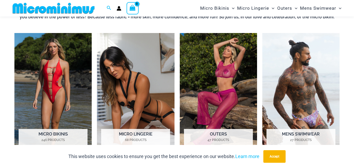
scroll to position [349, 0]
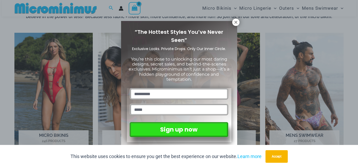
drag, startPoint x: 358, startPoint y: 11, endPoint x: 358, endPoint y: 45, distance: 33.8
click at [238, 24] on icon at bounding box center [236, 22] width 5 height 5
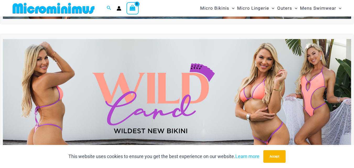
scroll to position [142, 0]
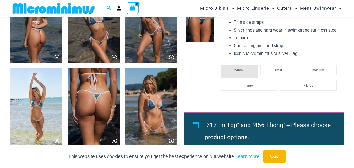
scroll to position [476, 0]
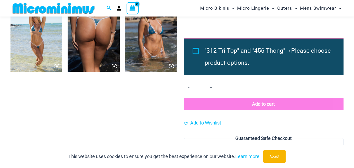
click at [172, 66] on icon at bounding box center [172, 67] width 2 height 2
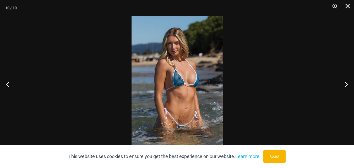
click at [172, 66] on img at bounding box center [177, 84] width 91 height 137
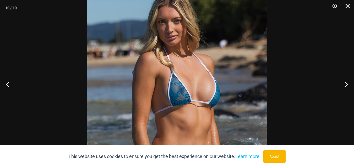
scroll to position [742, 0]
click at [250, 19] on img at bounding box center [177, 101] width 180 height 270
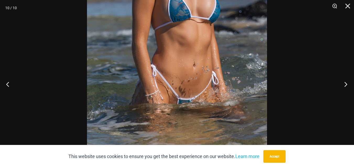
click at [347, 85] on button "Next" at bounding box center [345, 84] width 20 height 26
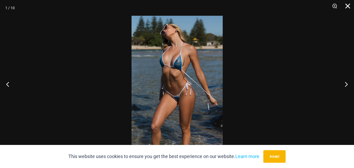
click at [348, 4] on button "Close" at bounding box center [346, 8] width 13 height 16
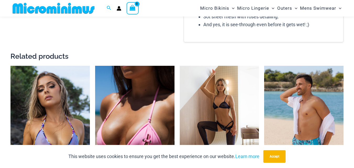
scroll to position [454, 0]
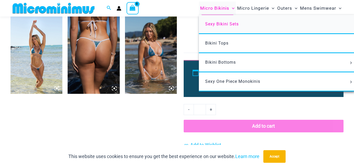
click at [221, 26] on span "Sexy Bikini Sets" at bounding box center [222, 23] width 34 height 5
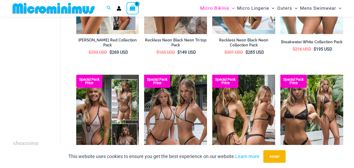
scroll to position [412, 0]
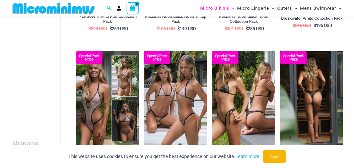
click at [300, 84] on img at bounding box center [312, 98] width 63 height 94
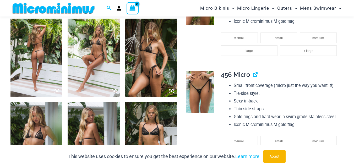
scroll to position [468, 0]
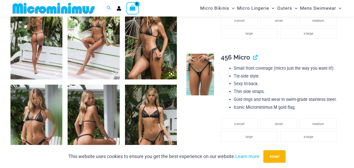
click at [207, 75] on img at bounding box center [200, 75] width 28 height 42
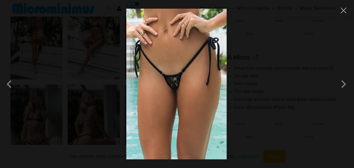
click at [201, 78] on img at bounding box center [176, 84] width 100 height 151
click at [213, 57] on img at bounding box center [176, 84] width 100 height 151
click at [344, 85] on span at bounding box center [344, 84] width 16 height 16
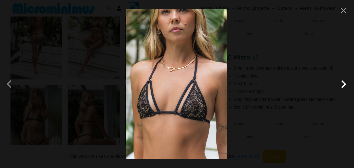
click at [344, 85] on span at bounding box center [344, 84] width 16 height 16
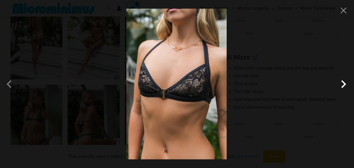
click at [344, 85] on span at bounding box center [344, 84] width 16 height 16
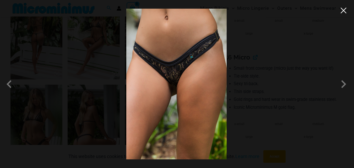
click at [346, 13] on button "Close" at bounding box center [344, 11] width 8 height 8
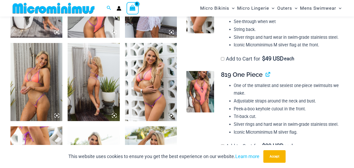
scroll to position [379, 0]
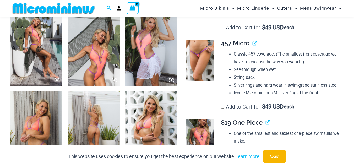
click at [210, 75] on img at bounding box center [200, 61] width 28 height 42
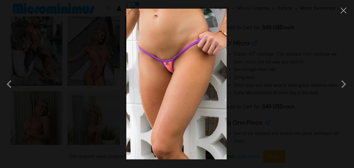
click at [200, 77] on img at bounding box center [176, 84] width 100 height 151
click at [345, 14] on button "Close" at bounding box center [344, 11] width 8 height 8
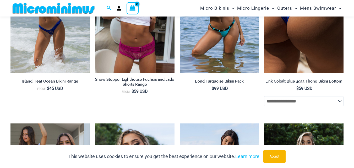
scroll to position [1076, 0]
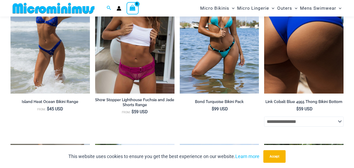
click at [325, 66] on img at bounding box center [303, 34] width 79 height 119
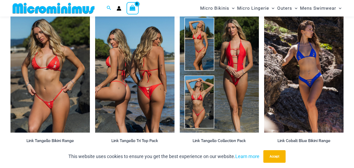
scroll to position [636, 0]
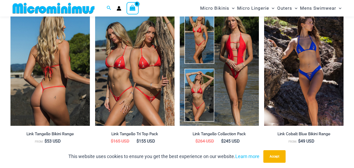
click at [54, 59] on img at bounding box center [49, 66] width 79 height 119
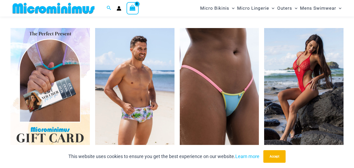
scroll to position [1124, 0]
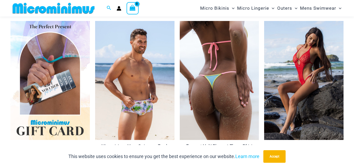
click at [216, 50] on img at bounding box center [219, 80] width 79 height 119
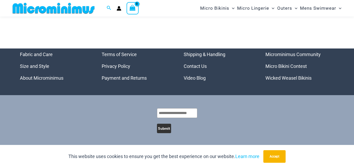
scroll to position [1579, 0]
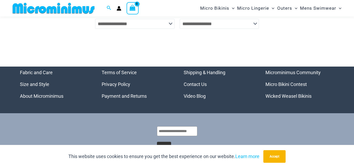
click at [170, 25] on select "**********" at bounding box center [134, 24] width 79 height 10
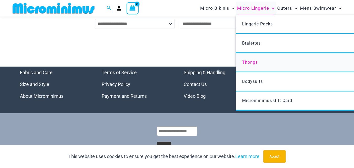
click at [258, 63] on span "Thongs" at bounding box center [250, 62] width 16 height 5
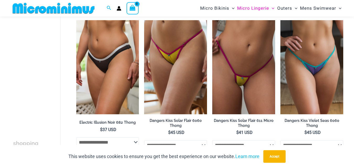
scroll to position [191, 0]
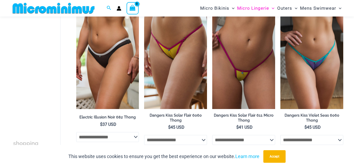
drag, startPoint x: 350, startPoint y: 50, endPoint x: 349, endPoint y: 59, distance: 9.2
click at [349, 59] on div "shopping Lingerie Thongs Filters Filters by Style Lingerie Thongs ( 13 ) String…" at bounding box center [177, 158] width 354 height 648
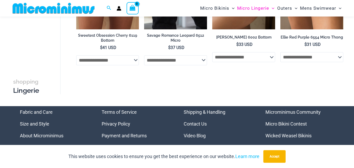
scroll to position [556, 0]
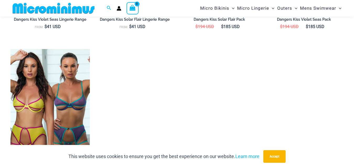
scroll to position [609, 0]
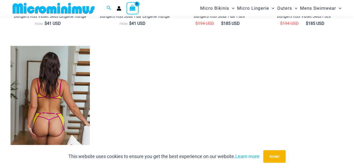
click at [82, 52] on img at bounding box center [49, 105] width 79 height 119
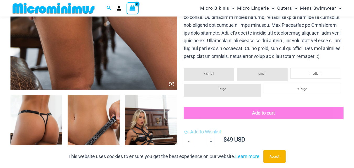
scroll to position [211, 0]
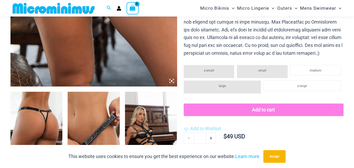
click at [173, 81] on icon at bounding box center [171, 81] width 5 height 5
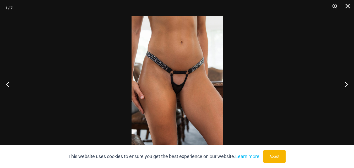
click at [173, 81] on img at bounding box center [177, 84] width 91 height 137
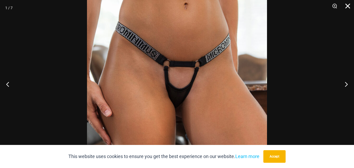
click at [348, 6] on button "Close" at bounding box center [346, 8] width 13 height 16
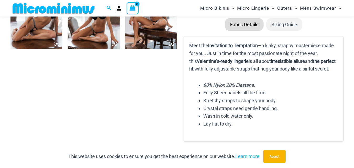
scroll to position [332, 0]
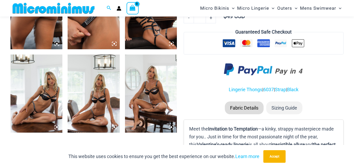
click at [55, 72] on img at bounding box center [36, 94] width 52 height 78
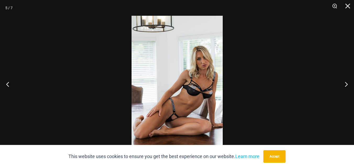
click at [173, 75] on img at bounding box center [177, 84] width 91 height 137
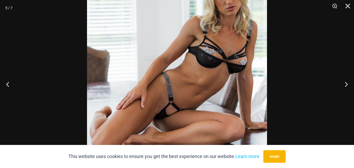
click at [211, 54] on img at bounding box center [177, 45] width 180 height 270
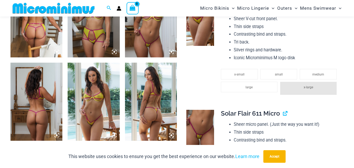
scroll to position [332, 0]
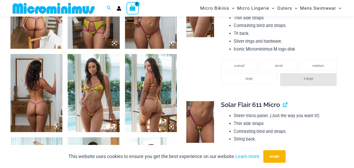
click at [209, 122] on img at bounding box center [200, 122] width 28 height 42
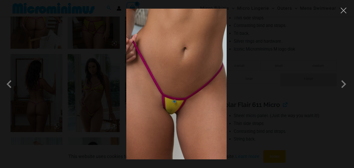
click at [186, 102] on img at bounding box center [176, 84] width 100 height 151
click at [343, 14] on button "Close" at bounding box center [344, 11] width 8 height 8
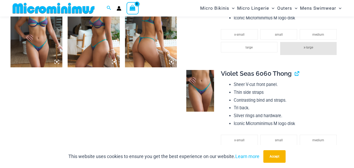
scroll to position [651, 0]
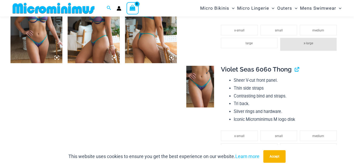
click at [201, 79] on img at bounding box center [200, 87] width 28 height 42
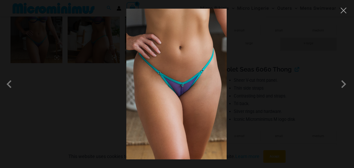
click at [201, 79] on img at bounding box center [176, 84] width 100 height 151
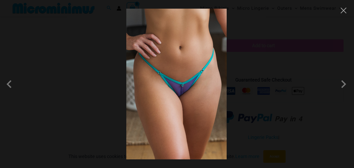
scroll to position [1046, 0]
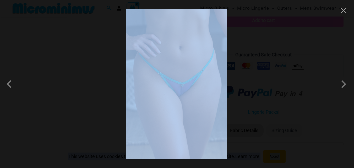
drag, startPoint x: 353, startPoint y: 74, endPoint x: 354, endPoint y: 95, distance: 20.2
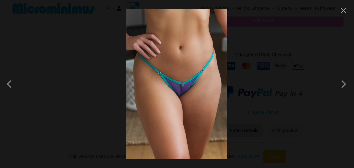
click at [345, 15] on div at bounding box center [177, 84] width 354 height 168
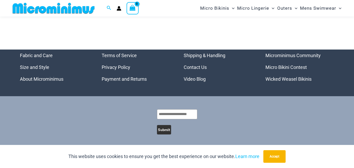
scroll to position [2225, 0]
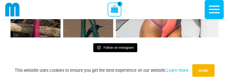
scroll to position [786, 0]
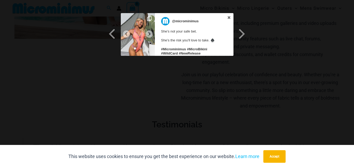
scroll to position [347, 0]
